Goal: Find specific page/section: Find specific page/section

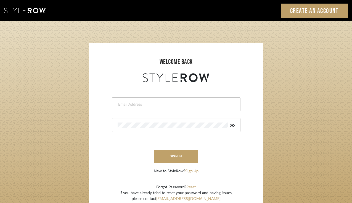
type input "sheridan@erinnv.com"
click at [179, 163] on form "sheridan@erinnv.com This field is required This field is required sign in New t…" at bounding box center [176, 128] width 163 height 91
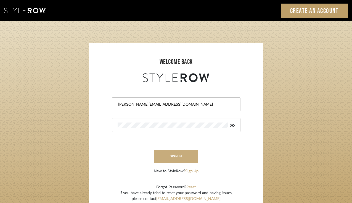
click at [179, 157] on button "sign in" at bounding box center [176, 156] width 44 height 13
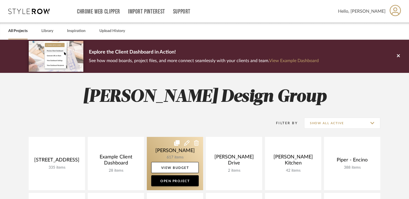
click at [179, 151] on link at bounding box center [175, 163] width 56 height 53
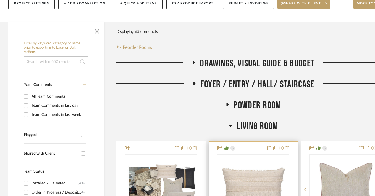
scroll to position [90, 0]
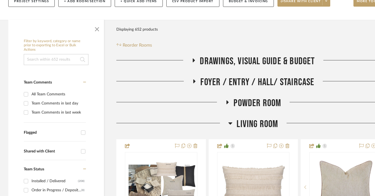
click at [265, 125] on span "Living Room" at bounding box center [256, 124] width 41 height 12
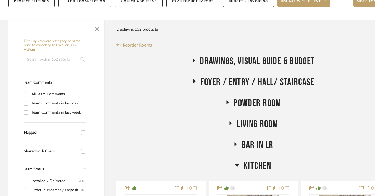
click at [253, 166] on span "Kitchen" at bounding box center [257, 166] width 28 height 12
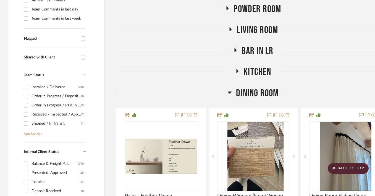
scroll to position [185, 0]
click at [265, 93] on span "Dining Room" at bounding box center [257, 93] width 43 height 12
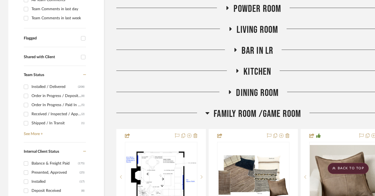
click at [261, 112] on span "Family Room /Game Room" at bounding box center [256, 114] width 87 height 12
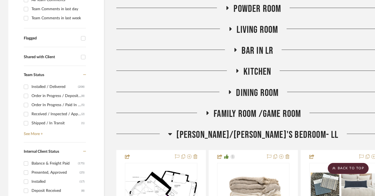
click at [257, 137] on span "[PERSON_NAME]/[PERSON_NAME]'s Bedroom- LL" at bounding box center [257, 135] width 162 height 12
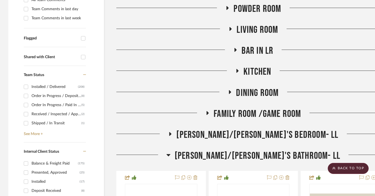
click at [257, 155] on span "[PERSON_NAME]/[PERSON_NAME]'s Bathroom- LL" at bounding box center [257, 156] width 165 height 12
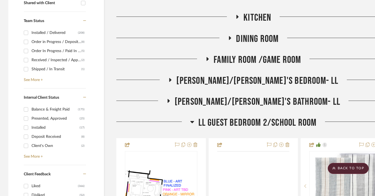
scroll to position [241, 0]
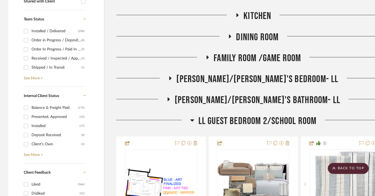
click at [258, 123] on span "LL Guest Bedroom 2/School Room" at bounding box center [257, 121] width 118 height 12
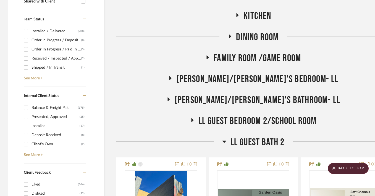
click at [261, 138] on span "LL Guest Bath 2" at bounding box center [257, 143] width 54 height 12
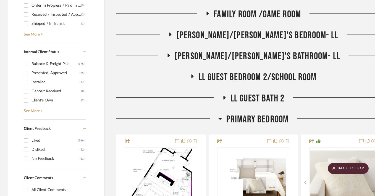
scroll to position [285, 0]
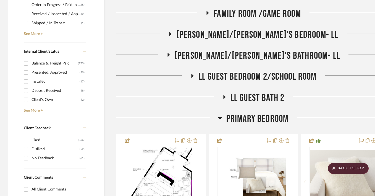
click at [268, 116] on span "Primary Bedroom" at bounding box center [257, 119] width 62 height 12
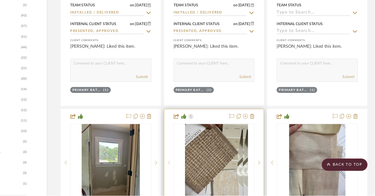
scroll to position [543, 22]
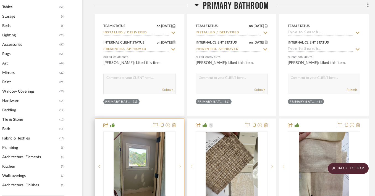
click at [180, 163] on div at bounding box center [180, 167] width 8 height 70
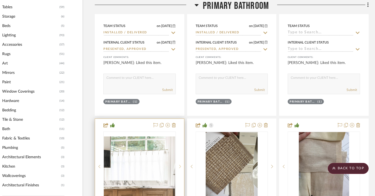
click at [180, 163] on div at bounding box center [180, 167] width 8 height 70
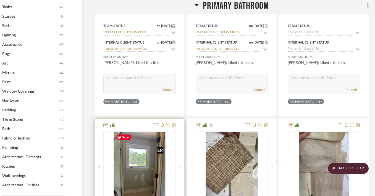
click at [142, 162] on img "0" at bounding box center [140, 166] width 52 height 69
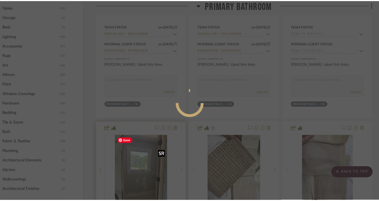
scroll to position [0, 0]
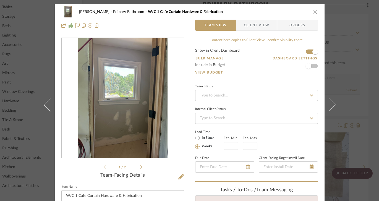
click at [162, 107] on img "0" at bounding box center [123, 98] width 90 height 120
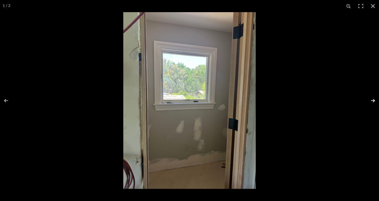
click at [356, 101] on button at bounding box center [368, 101] width 19 height 28
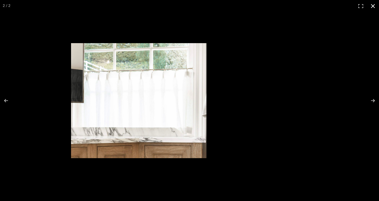
click at [229, 113] on div at bounding box center [194, 108] width 247 height 131
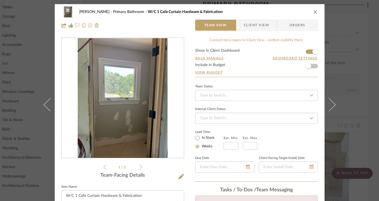
click at [139, 130] on img "0" at bounding box center [123, 98] width 90 height 120
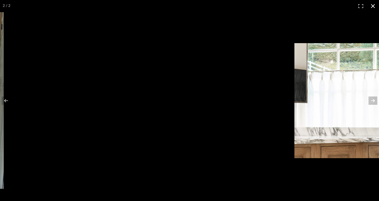
click at [0, 0] on div "2 / 2" at bounding box center [189, 100] width 379 height 201
